Goal: Task Accomplishment & Management: Complete application form

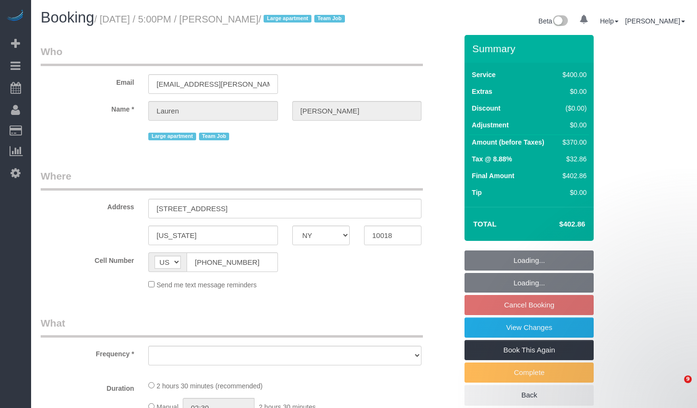
select select "NY"
select select "string:stripe-pm_1S7vcl4VGloSiKo7FxsmvrwF"
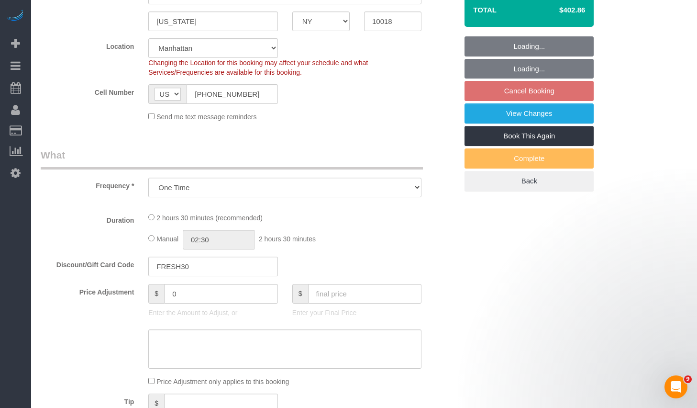
scroll to position [382, 0]
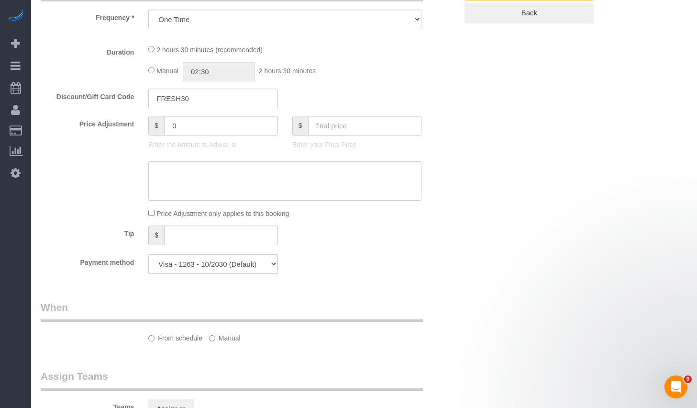
select select "object:1302"
select select "2"
select select "150"
select select "spot10"
select select "number:89"
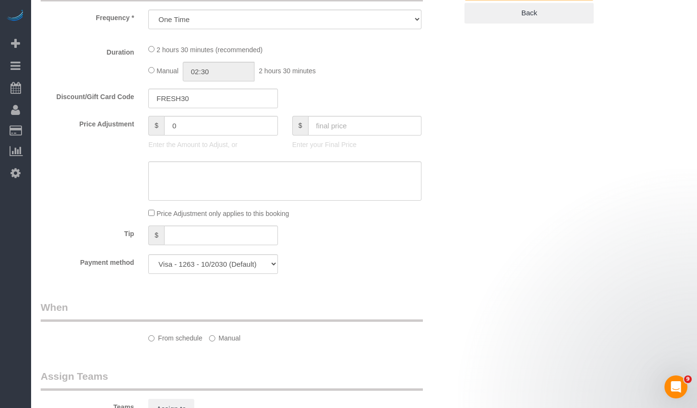
select select "number:90"
select select "number:15"
select select "number:5"
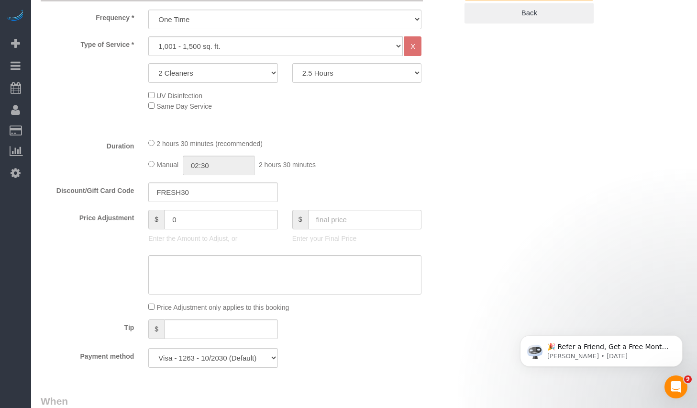
scroll to position [394, 0]
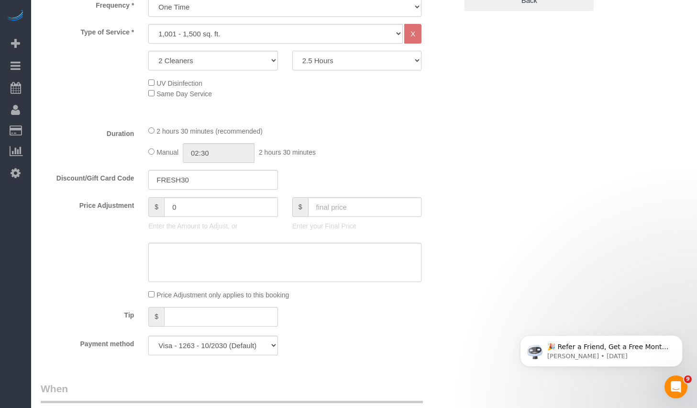
click at [335, 70] on select "2 Hours 2.5 Hours 3 Hours 3.5 Hours 4 Hours 4.5 Hours 5 Hours 5.5 Hours 6 Hours…" at bounding box center [356, 61] width 129 height 20
select select "180"
click at [292, 62] on select "2 Hours 2.5 Hours 3 Hours 3.5 Hours 4 Hours 4.5 Hours 5 Hours 5.5 Hours 6 Hours…" at bounding box center [356, 61] width 129 height 20
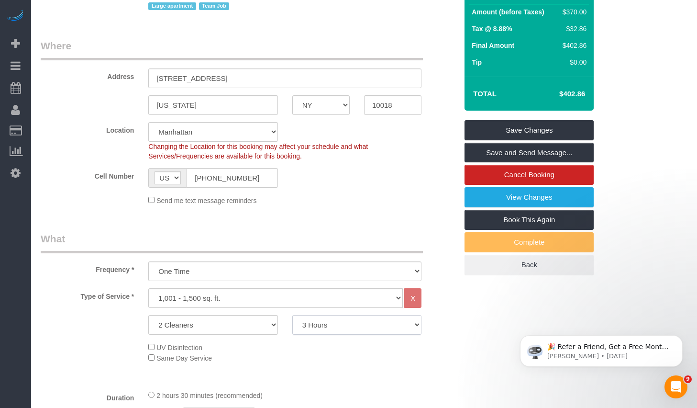
scroll to position [0, 0]
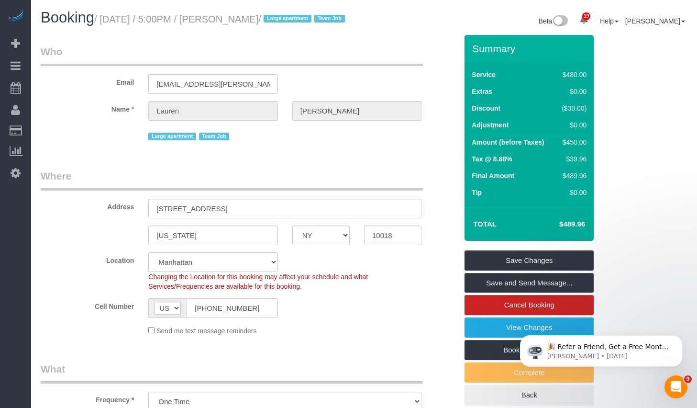
select select "spot70"
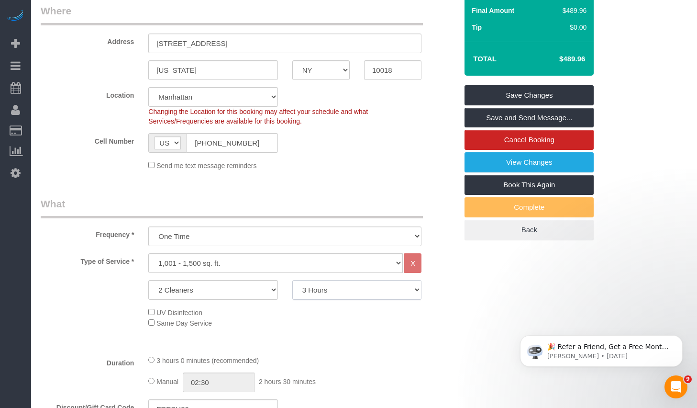
click at [339, 299] on select "2 Hours 2.5 Hours 3 Hours 3.5 Hours 4 Hours 4.5 Hours 5 Hours 5.5 Hours 6 Hours…" at bounding box center [356, 290] width 129 height 20
click at [190, 299] on select "1 Cleaner 2 Cleaners 3 Cleaners 4 Cleaners 5 Cleaners" at bounding box center [212, 290] width 129 height 20
click at [148, 291] on select "1 Cleaner 2 Cleaners 3 Cleaners 4 Cleaners 5 Cleaners" at bounding box center [212, 290] width 129 height 20
click at [190, 299] on select "1 Cleaner 2 Cleaners 3 Cleaners 4 Cleaners 5 Cleaners" at bounding box center [212, 290] width 129 height 20
select select "3"
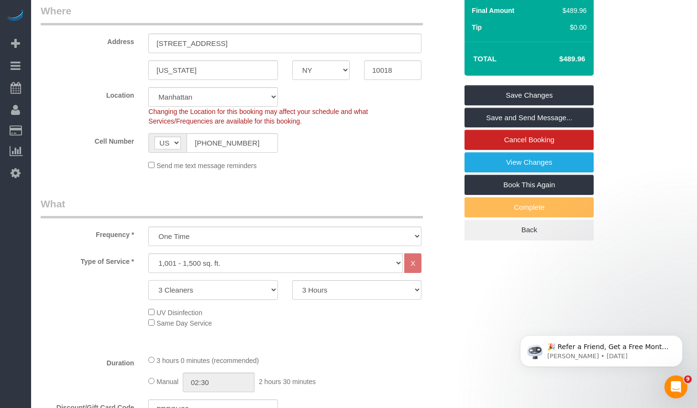
click at [148, 291] on select "1 Cleaner 2 Cleaners 3 Cleaners 4 Cleaners 5 Cleaners" at bounding box center [212, 290] width 129 height 20
click at [345, 299] on select "2 Hours 2.5 Hours 3 Hours 3.5 Hours 4 Hours 4.5 Hours 5 Hours 5.5 Hours 6 Hours…" at bounding box center [356, 290] width 129 height 20
select select "150"
click at [292, 291] on select "2 Hours 2.5 Hours 3 Hours 3.5 Hours 4 Hours 4.5 Hours 5 Hours 5.5 Hours 6 Hours…" at bounding box center [356, 290] width 129 height 20
select select "spot130"
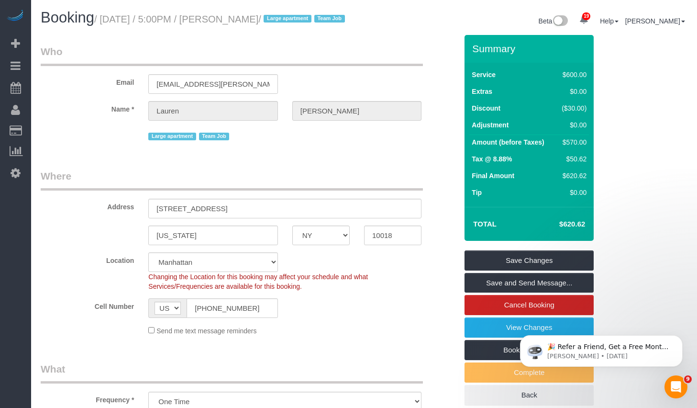
scroll to position [211, 0]
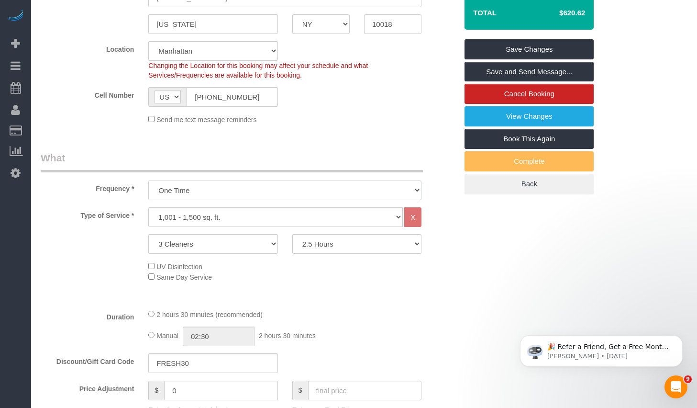
click at [298, 200] on select "One Time Weekly (20% Off) - 20.00% Every 2 Weeks (15% Off) - 15.00% Every 4 Wee…" at bounding box center [284, 190] width 273 height 20
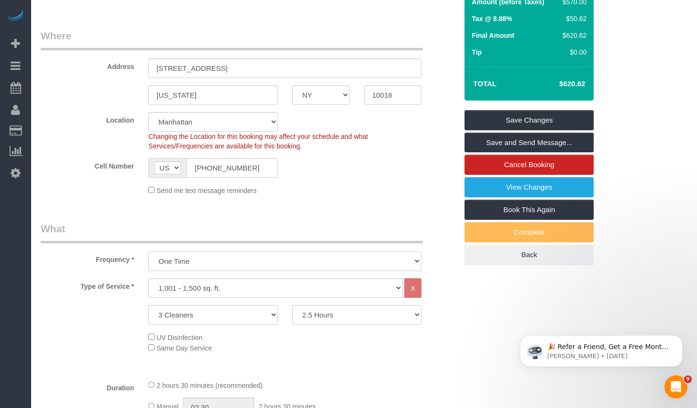
scroll to position [255, 0]
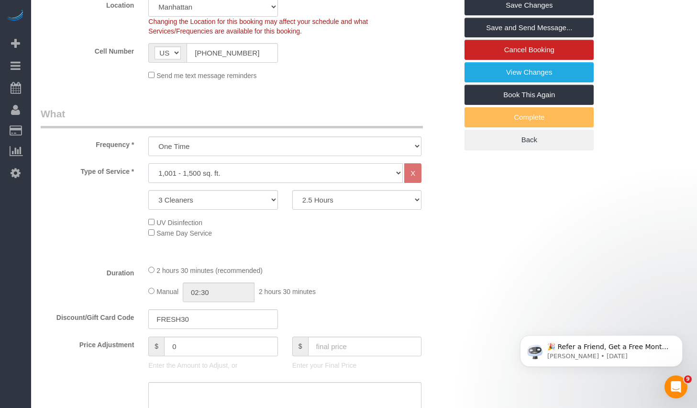
click at [255, 183] on select "Under 1,000 sq. ft. 1,001 - 1,500 sq. ft. 1,500+ sq. ft. Custom Cleaning Office…" at bounding box center [275, 173] width 255 height 20
select select "216"
click at [148, 175] on select "Under 1,000 sq. ft. 1,001 - 1,500 sq. ft. 1,500+ sq. ft. Custom Cleaning Office…" at bounding box center [275, 173] width 255 height 20
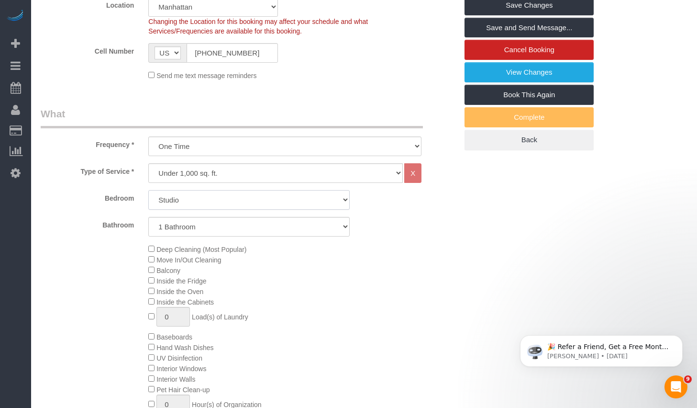
click at [241, 210] on select "Studio 1 Bedroom 2 Bedrooms 3 Bedrooms" at bounding box center [248, 200] width 201 height 20
select select "2"
click at [148, 201] on select "Studio 1 Bedroom 2 Bedrooms 3 Bedrooms" at bounding box center [248, 200] width 201 height 20
click at [198, 233] on select "1 Bathroom 2 Bathrooms" at bounding box center [248, 227] width 201 height 20
select select "2"
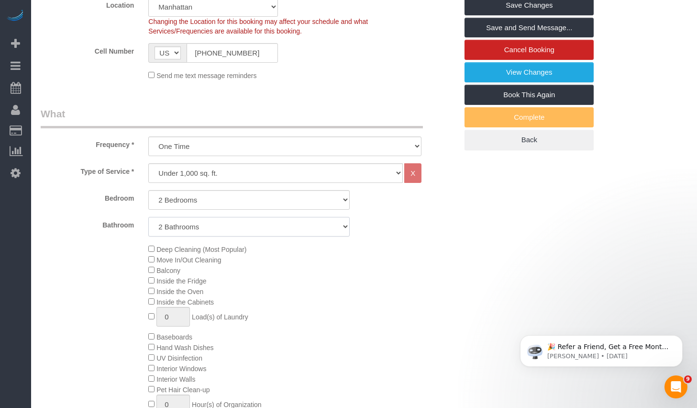
click at [148, 228] on select "1 Bathroom 2 Bathrooms" at bounding box center [248, 227] width 201 height 20
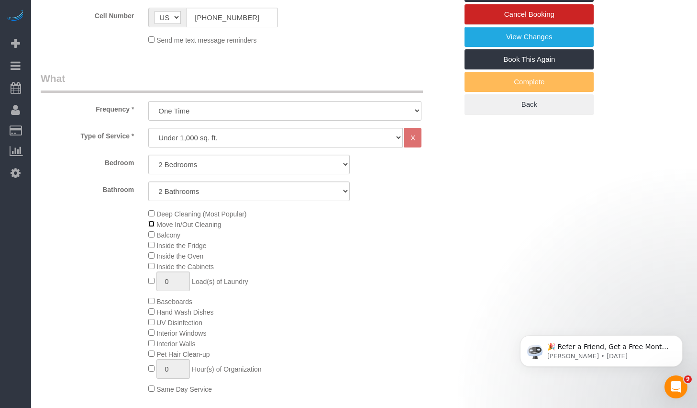
select select "spot190"
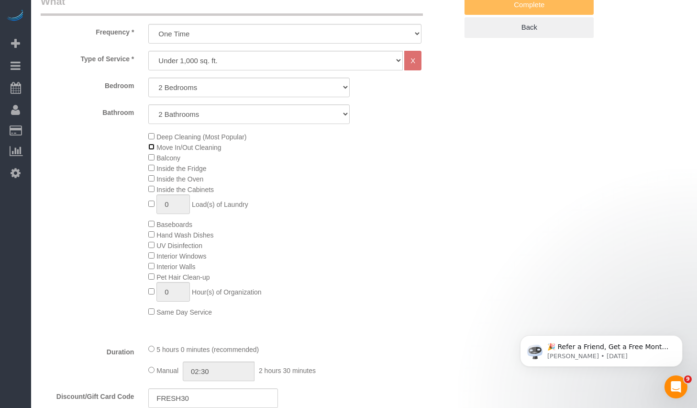
scroll to position [216, 0]
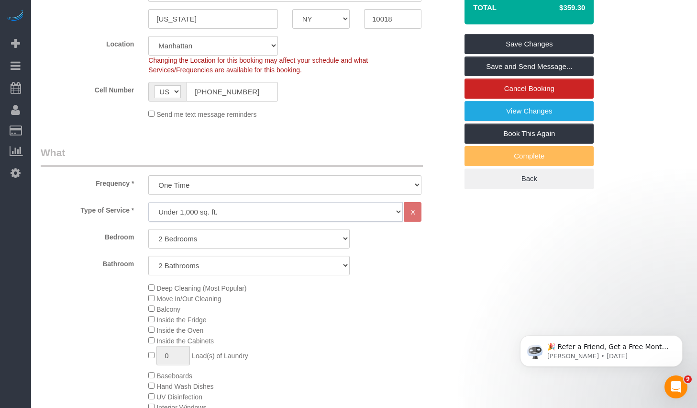
click at [310, 221] on select "Under 1,000 sq. ft. 1,001 - 1,500 sq. ft. 1,500+ sq. ft. Custom Cleaning Office…" at bounding box center [275, 212] width 255 height 20
select select "308"
click at [148, 213] on select "Under 1,000 sq. ft. 1,001 - 1,500 sq. ft. 1,500+ sq. ft. Custom Cleaning Office…" at bounding box center [275, 212] width 255 height 20
select select "1"
select select "120"
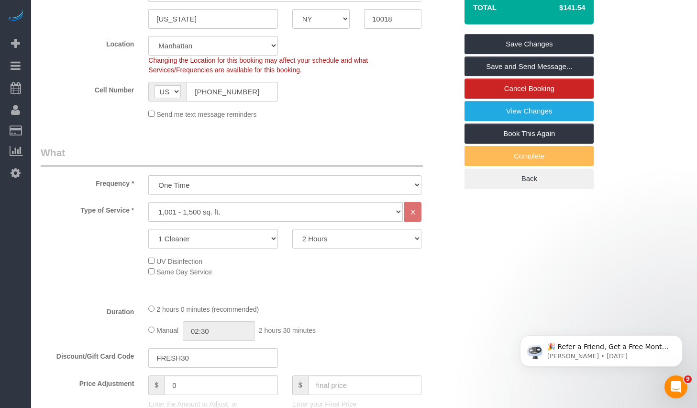
select select "spot250"
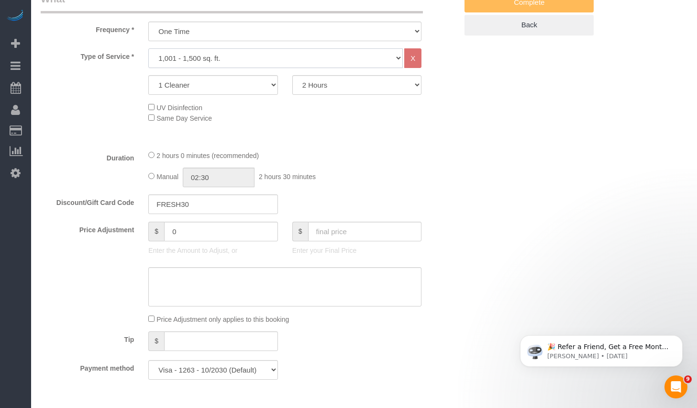
scroll to position [364, 0]
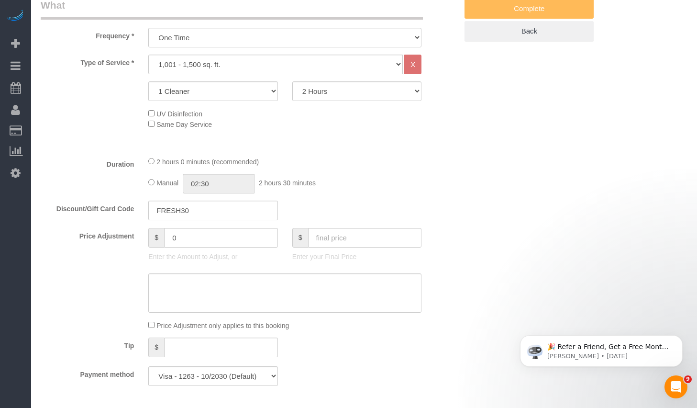
click at [388, 148] on div "Type of Service * Under 1,000 sq. ft. 1,001 - 1,500 sq. ft. 1,500+ sq. ft. Cust…" at bounding box center [249, 102] width 417 height 94
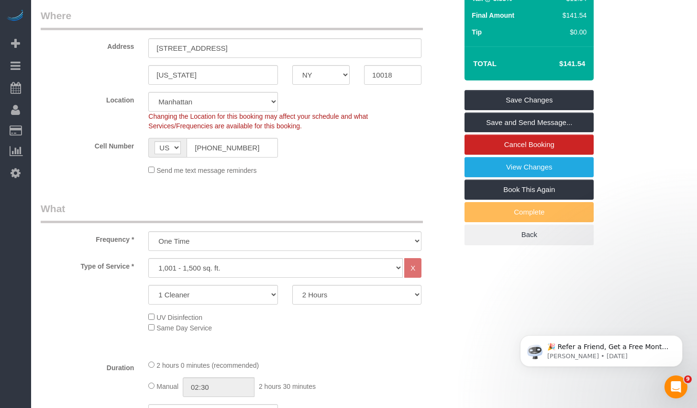
scroll to position [343, 0]
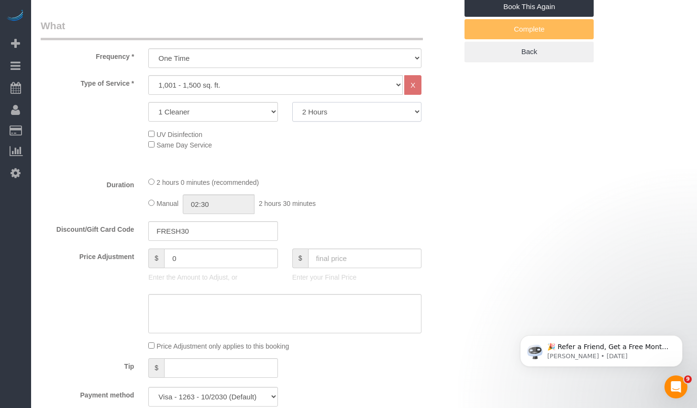
click at [348, 122] on select "2 Hours 2.5 Hours 3 Hours 3.5 Hours 4 Hours 4.5 Hours 5 Hours 5.5 Hours 6 Hours…" at bounding box center [356, 112] width 129 height 20
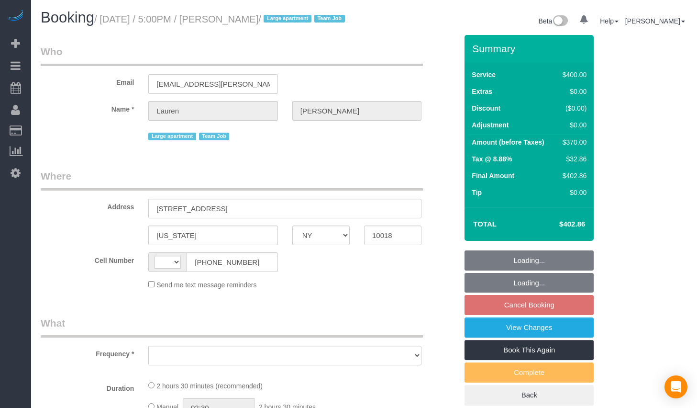
select select "NY"
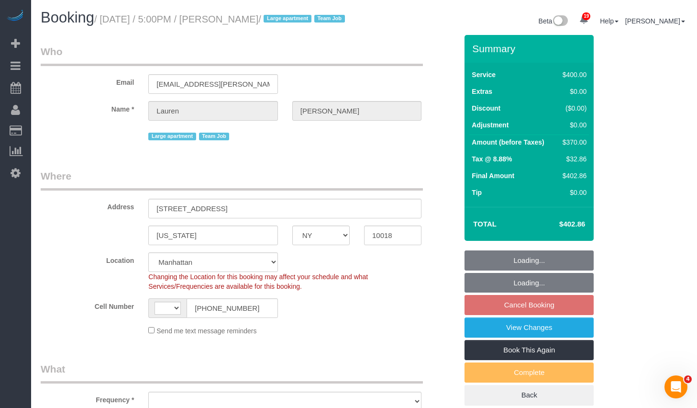
select select "string:[GEOGRAPHIC_DATA]"
select select "object:791"
select select "string:stripe-pm_1S7vcl4VGloSiKo7FxsmvrwF"
select select "object:876"
select select "2"
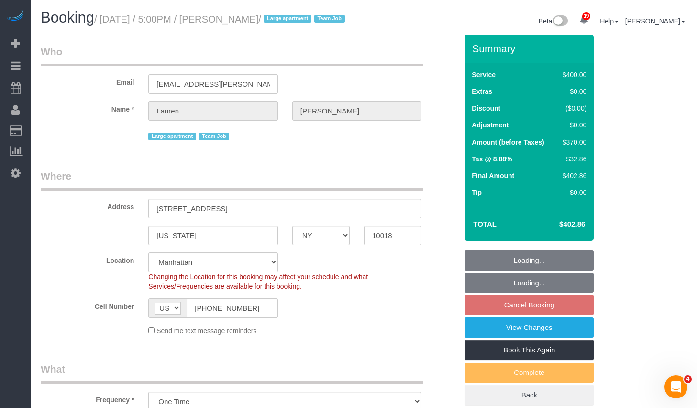
select select "150"
select select "number:89"
select select "number:90"
select select "number:15"
select select "number:5"
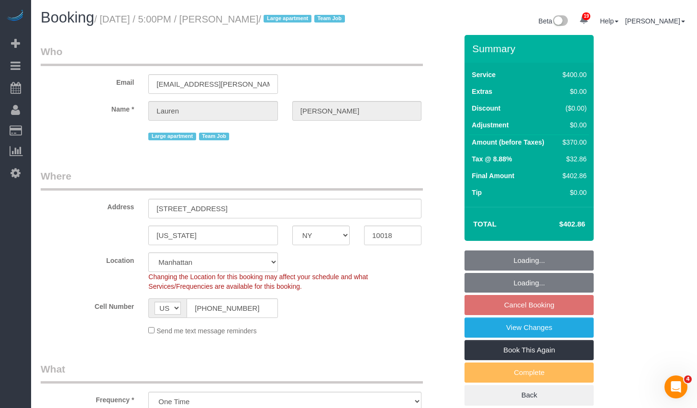
select select "spot10"
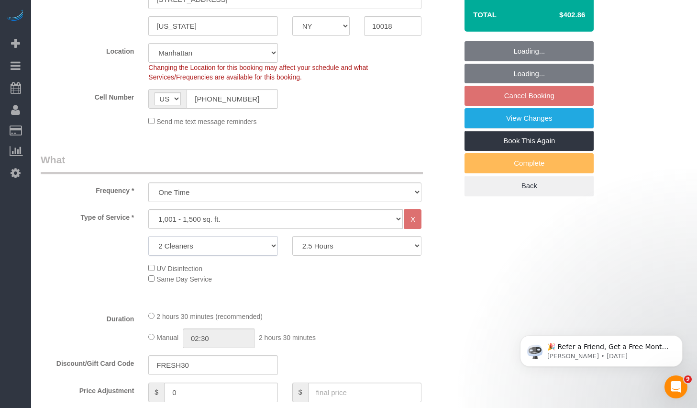
click at [243, 255] on select "1 Cleaner 2 Cleaners 3 Cleaners 4 Cleaners 5 Cleaners" at bounding box center [212, 246] width 129 height 20
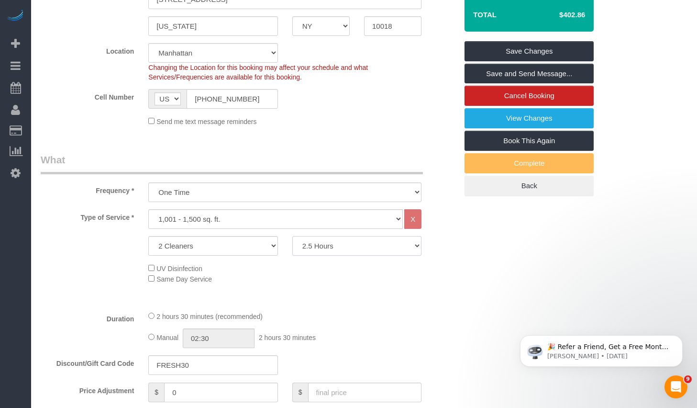
click at [366, 255] on select "2 Hours 2.5 Hours 3 Hours 3.5 Hours 4 Hours 4.5 Hours 5 Hours 5.5 Hours 6 Hours…" at bounding box center [356, 246] width 129 height 20
select select "240"
click at [292, 247] on select "2 Hours 2.5 Hours 3 Hours 3.5 Hours 4 Hours 4.5 Hours 5 Hours 5.5 Hours 6 Hours…" at bounding box center [356, 246] width 129 height 20
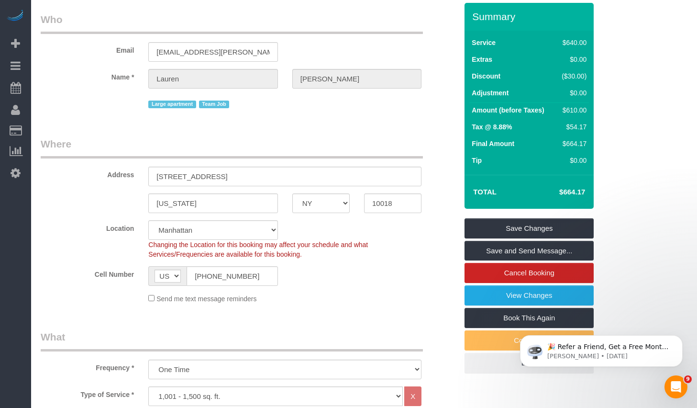
scroll to position [26, 0]
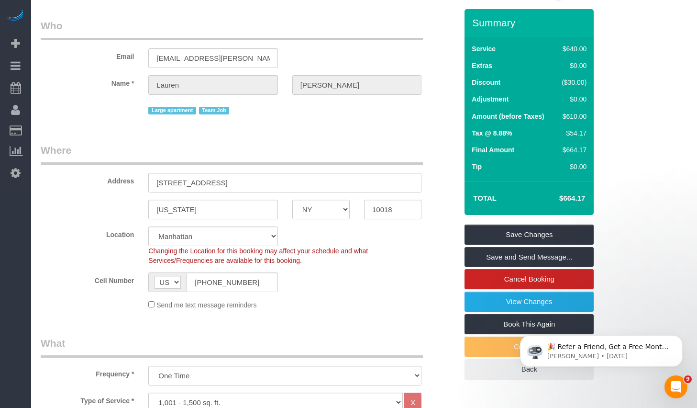
select select "spot70"
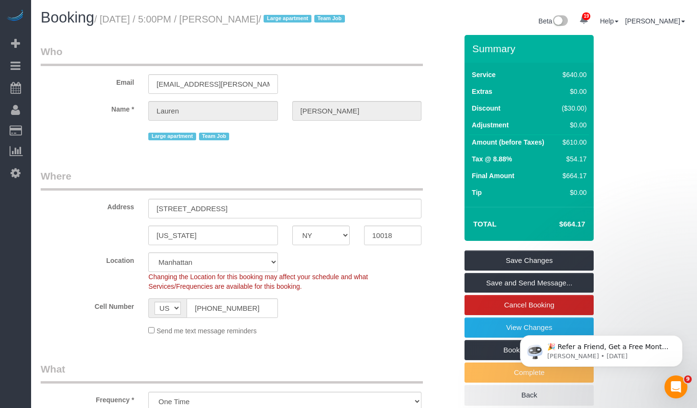
click at [569, 228] on h4 "$664.17" at bounding box center [558, 224] width 55 height 8
click at [560, 228] on h4 "$664.17" at bounding box center [558, 224] width 55 height 8
copy table "Total"
drag, startPoint x: 557, startPoint y: 236, endPoint x: 592, endPoint y: 235, distance: 34.9
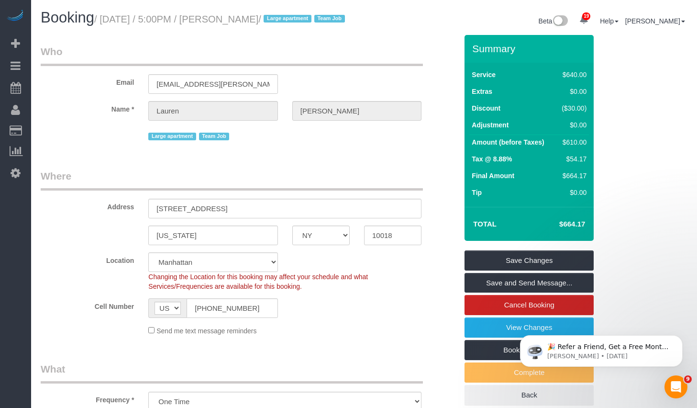
click at [592, 235] on div "Total $664.17" at bounding box center [529, 224] width 129 height 34
click at [369, 188] on legend "Where" at bounding box center [232, 180] width 382 height 22
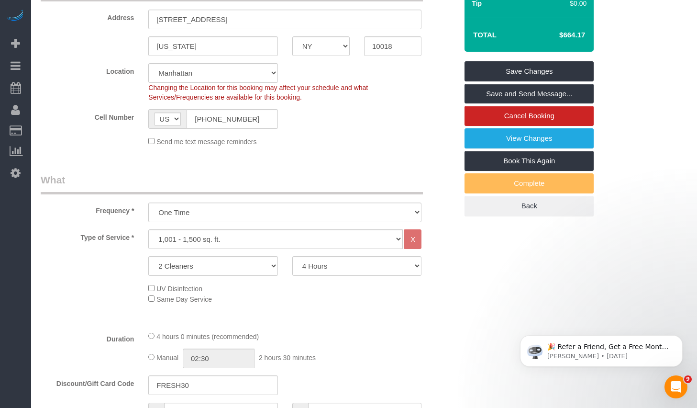
scroll to position [353, 0]
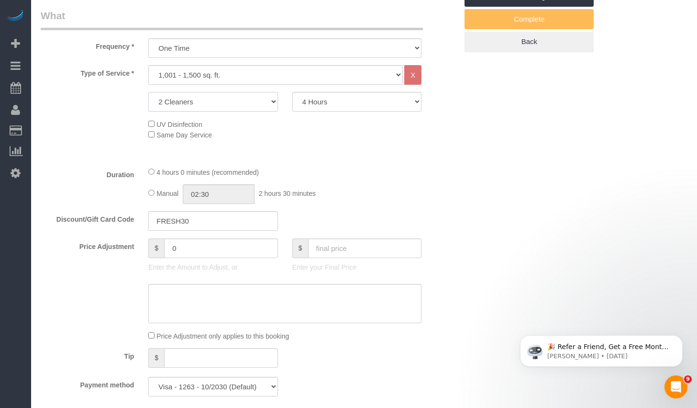
click at [217, 111] on select "1 Cleaner 2 Cleaners 3 Cleaners 4 Cleaners 5 Cleaners" at bounding box center [212, 102] width 129 height 20
select select "3"
click at [148, 103] on select "1 Cleaner 2 Cleaners 3 Cleaners 4 Cleaners 5 Cleaners" at bounding box center [212, 102] width 129 height 20
click at [357, 111] on select "2 Hours 2.5 Hours 3 Hours 3.5 Hours 4 Hours 4.5 Hours 5 Hours 5.5 Hours 6 Hours…" at bounding box center [356, 102] width 129 height 20
select select "150"
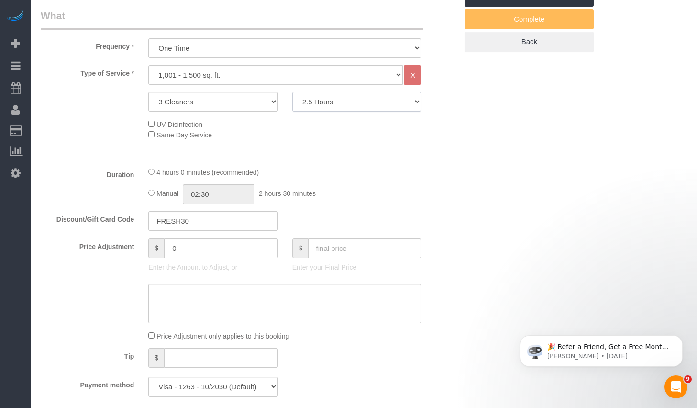
click at [292, 103] on select "2 Hours 2.5 Hours 3 Hours 3.5 Hours 4 Hours 4.5 Hours 5 Hours 5.5 Hours 6 Hours…" at bounding box center [356, 102] width 129 height 20
select select "spot130"
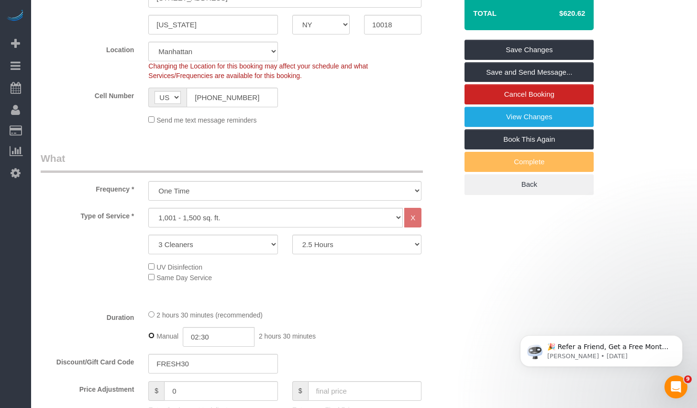
scroll to position [109, 0]
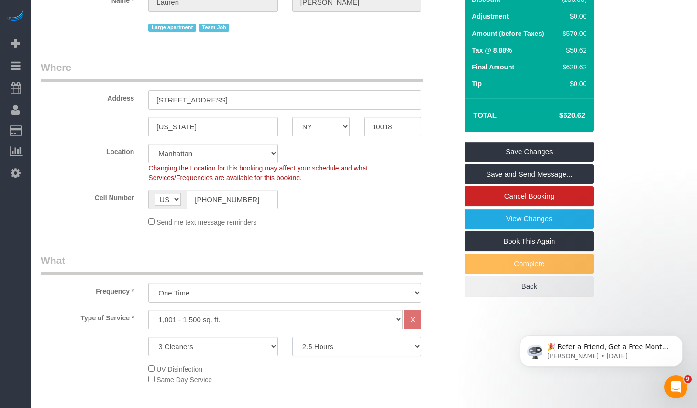
click at [330, 347] on select "2 Hours 2.5 Hours 3 Hours 3.5 Hours 4 Hours 4.5 Hours 5 Hours 5.5 Hours 6 Hours…" at bounding box center [356, 346] width 129 height 20
click at [292, 348] on select "2 Hours 2.5 Hours 3 Hours 3.5 Hours 4 Hours 4.5 Hours 5 Hours 5.5 Hours 6 Hours…" at bounding box center [356, 346] width 129 height 20
click at [350, 356] on select "2 Hours 2.5 Hours 3 Hours 3.5 Hours 4 Hours 4.5 Hours 5 Hours 5.5 Hours 6 Hours…" at bounding box center [356, 346] width 129 height 20
select select "150"
click at [292, 348] on select "2 Hours 2.5 Hours 3 Hours 3.5 Hours 4 Hours 4.5 Hours 5 Hours 5.5 Hours 6 Hours…" at bounding box center [356, 346] width 129 height 20
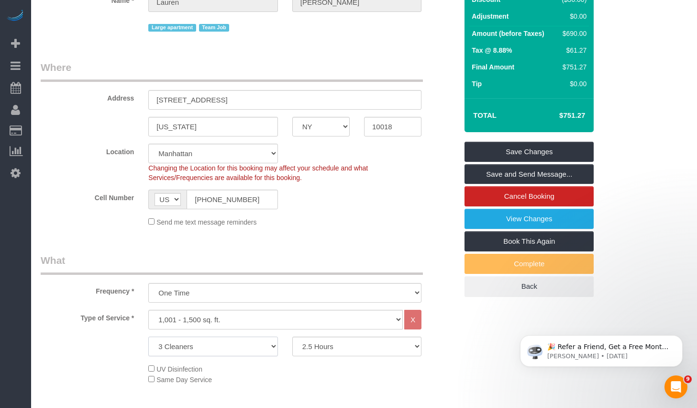
click at [212, 356] on select "1 Cleaner 2 Cleaners 3 Cleaners 4 Cleaners 5 Cleaners" at bounding box center [212, 346] width 129 height 20
select select "2"
click at [148, 348] on select "1 Cleaner 2 Cleaners 3 Cleaners 4 Cleaners 5 Cleaners" at bounding box center [212, 346] width 129 height 20
click at [365, 356] on select "2 Hours 2.5 Hours 3 Hours 3.5 Hours 4 Hours 4.5 Hours 5 Hours 5.5 Hours 6 Hours…" at bounding box center [356, 346] width 129 height 20
select select "240"
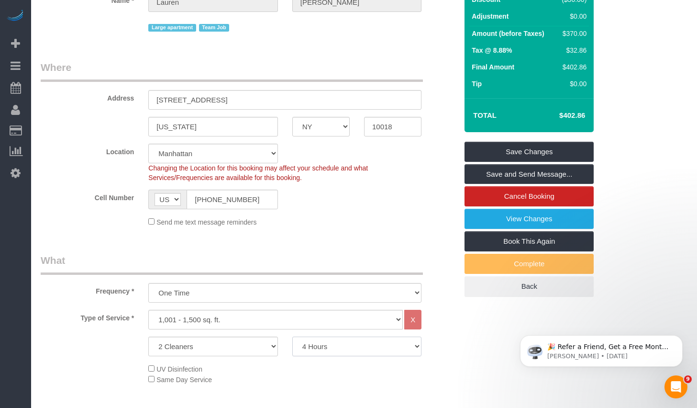
click at [292, 348] on select "2 Hours 2.5 Hours 3 Hours 3.5 Hours 4 Hours 4.5 Hours 5 Hours 5.5 Hours 6 Hours…" at bounding box center [356, 346] width 129 height 20
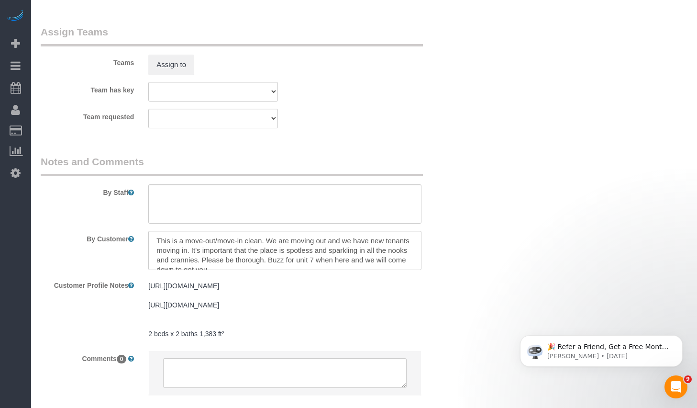
scroll to position [10, 0]
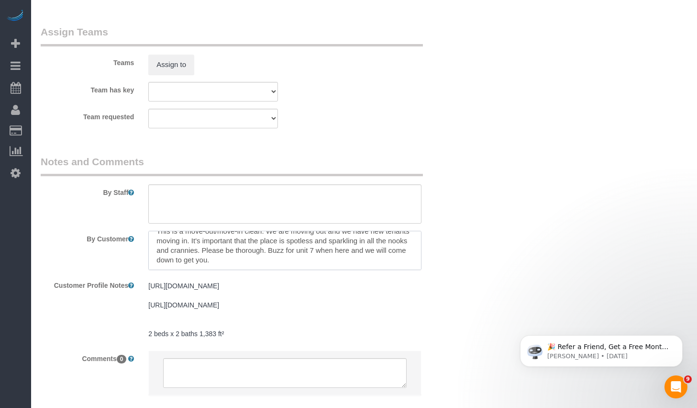
click at [291, 270] on textarea at bounding box center [284, 250] width 273 height 39
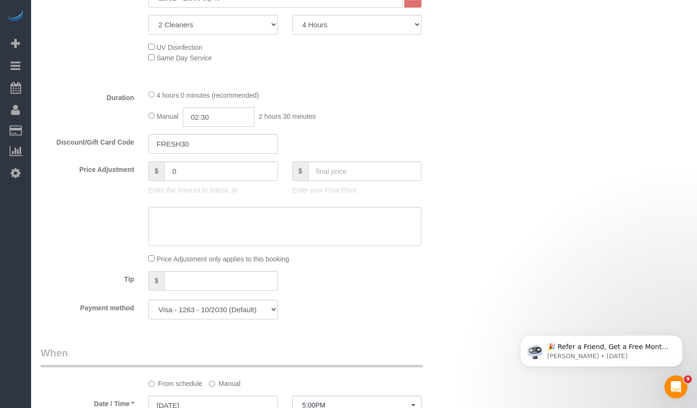
scroll to position [267, 0]
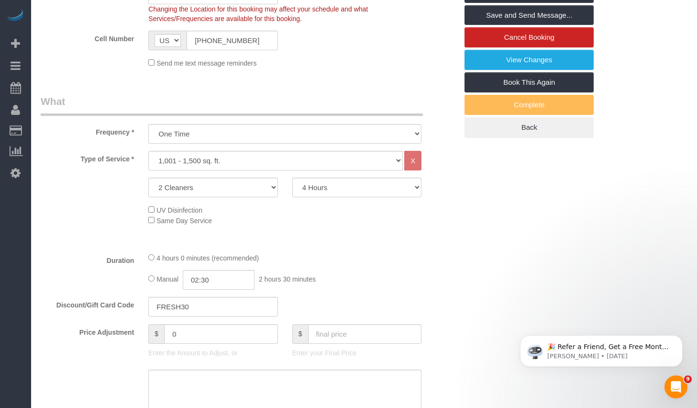
type textarea "This is a move-out/move-in clean. We are moving out and we have new tenants mov…"
click at [312, 197] on select "2 Hours 2.5 Hours 3 Hours 3.5 Hours 4 Hours 4.5 Hours 5 Hours 5.5 Hours 6 Hours…" at bounding box center [356, 187] width 129 height 20
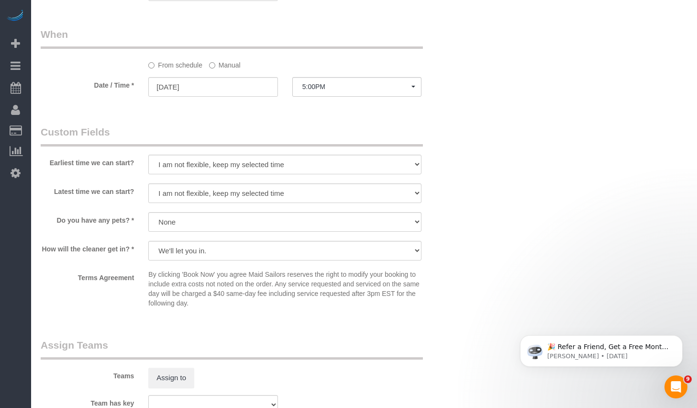
scroll to position [851, 0]
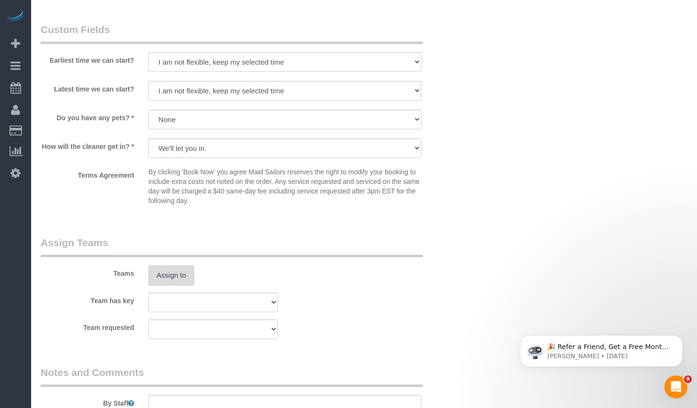
click at [174, 285] on button "Assign to" at bounding box center [171, 275] width 46 height 20
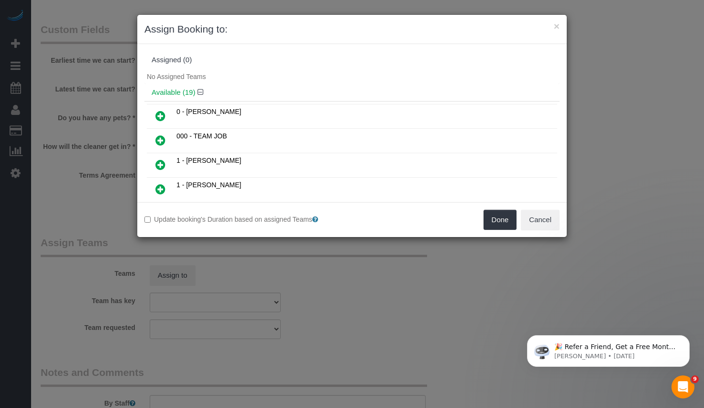
click at [163, 137] on icon at bounding box center [160, 139] width 10 height 11
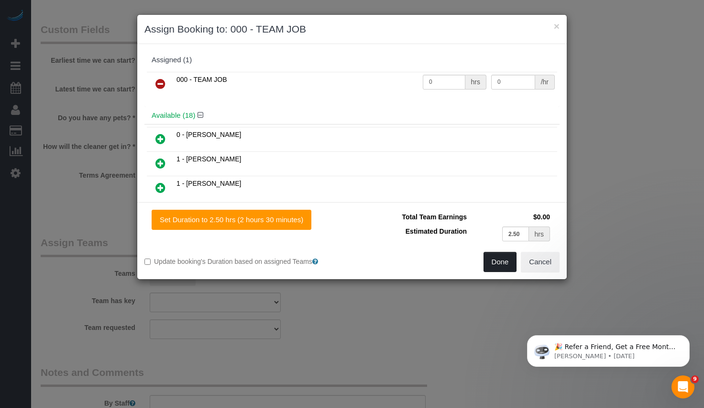
click at [505, 266] on button "Done" at bounding box center [500, 262] width 33 height 20
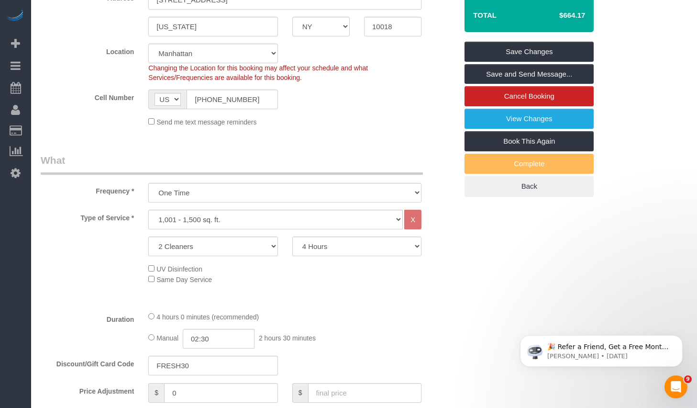
scroll to position [0, 0]
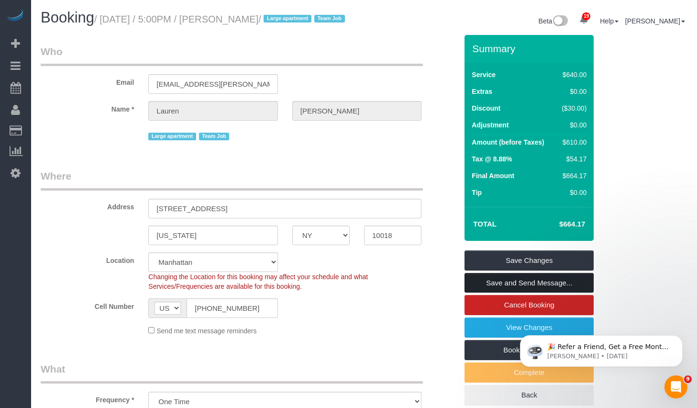
click at [489, 293] on link "Save and Send Message..." at bounding box center [529, 283] width 129 height 20
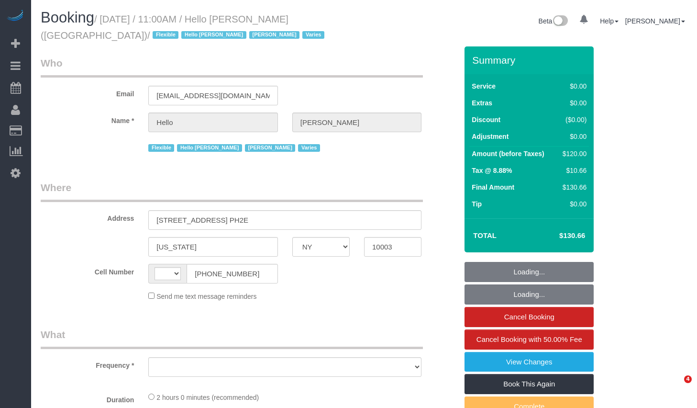
select select "NY"
select select "string:[GEOGRAPHIC_DATA]"
select select "object:677"
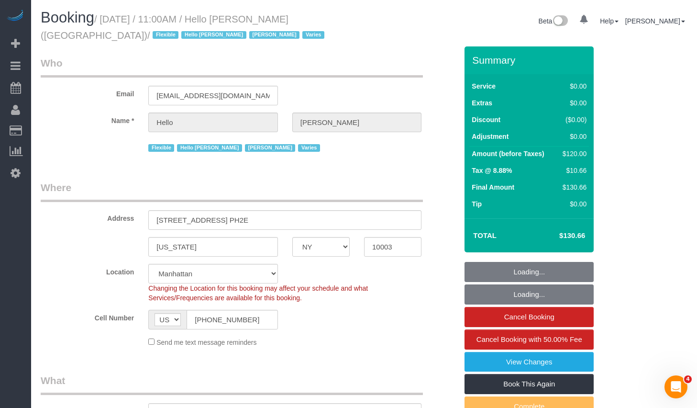
select select "1"
select select "number:89"
select select "number:90"
select select "number:15"
select select "number:6"
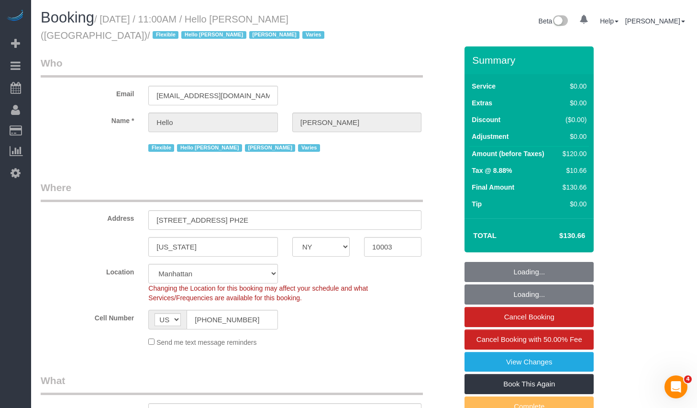
select select "number:21"
drag, startPoint x: 106, startPoint y: 21, endPoint x: 269, endPoint y: 18, distance: 162.7
click at [269, 18] on small "/ [DATE] / 11:00AM / Hello [PERSON_NAME] ([GEOGRAPHIC_DATA]) / Flexible Hello […" at bounding box center [184, 27] width 287 height 27
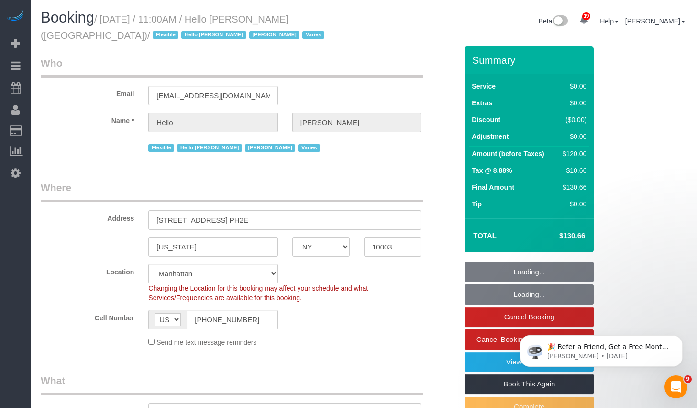
select select "object:1480"
select select "1"
select select "spot1"
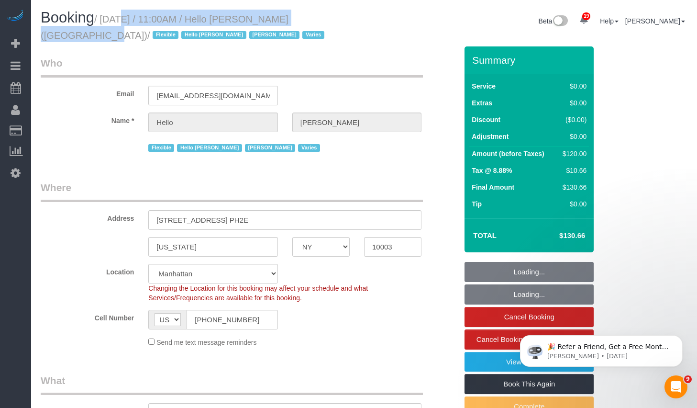
drag, startPoint x: 110, startPoint y: 21, endPoint x: 329, endPoint y: 20, distance: 219.1
click at [327, 20] on small "/ [DATE] / 11:00AM / Hello [PERSON_NAME] ([GEOGRAPHIC_DATA]) / Flexible Hello […" at bounding box center [184, 27] width 287 height 27
copy small "[DATE] / 11:00AM / Hello [PERSON_NAME] ([GEOGRAPHIC_DATA])"
